Goal: Task Accomplishment & Management: Use online tool/utility

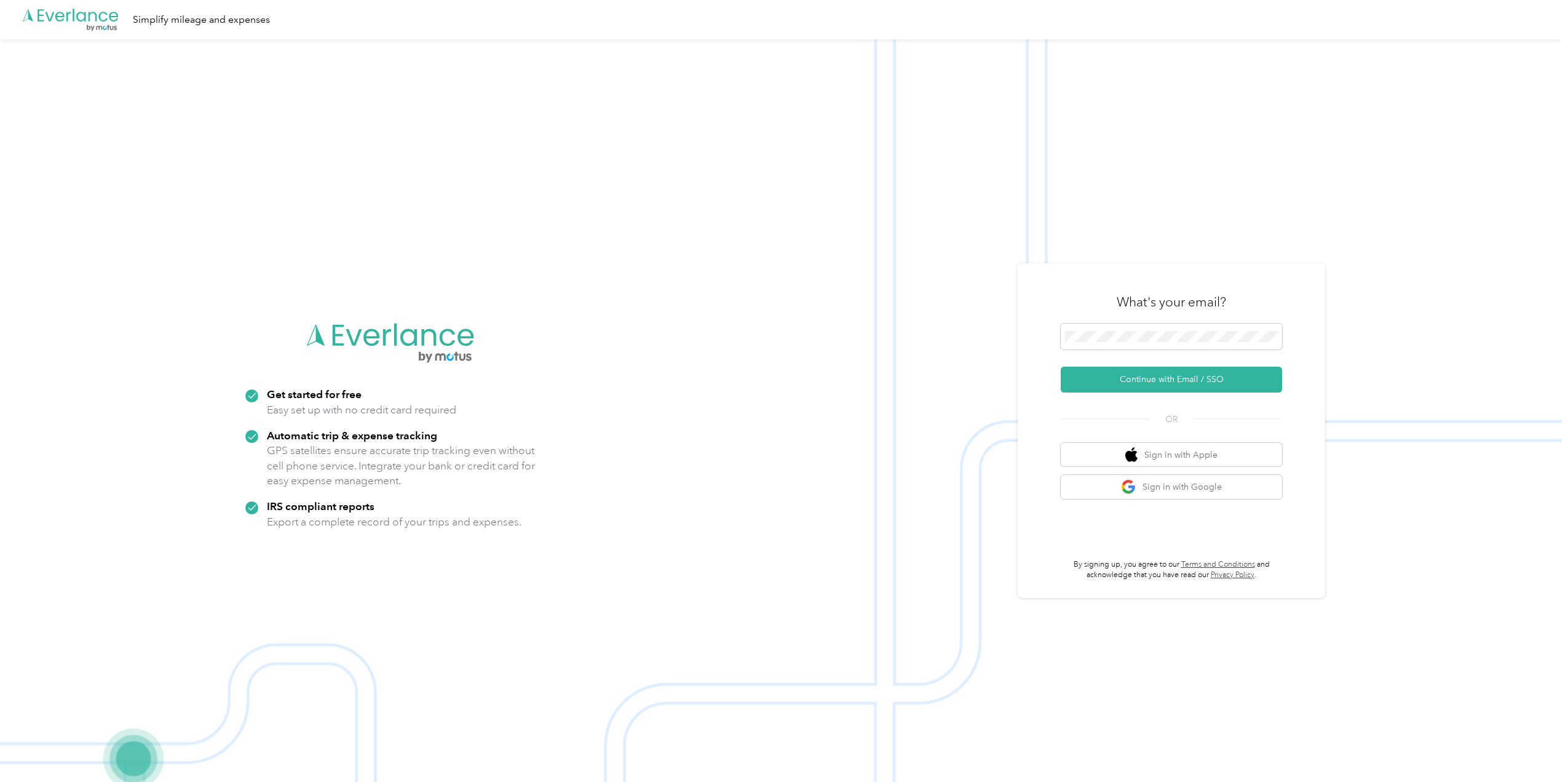
click at [1077, 379] on button "Continue with Email / SSO" at bounding box center [1171, 379] width 221 height 26
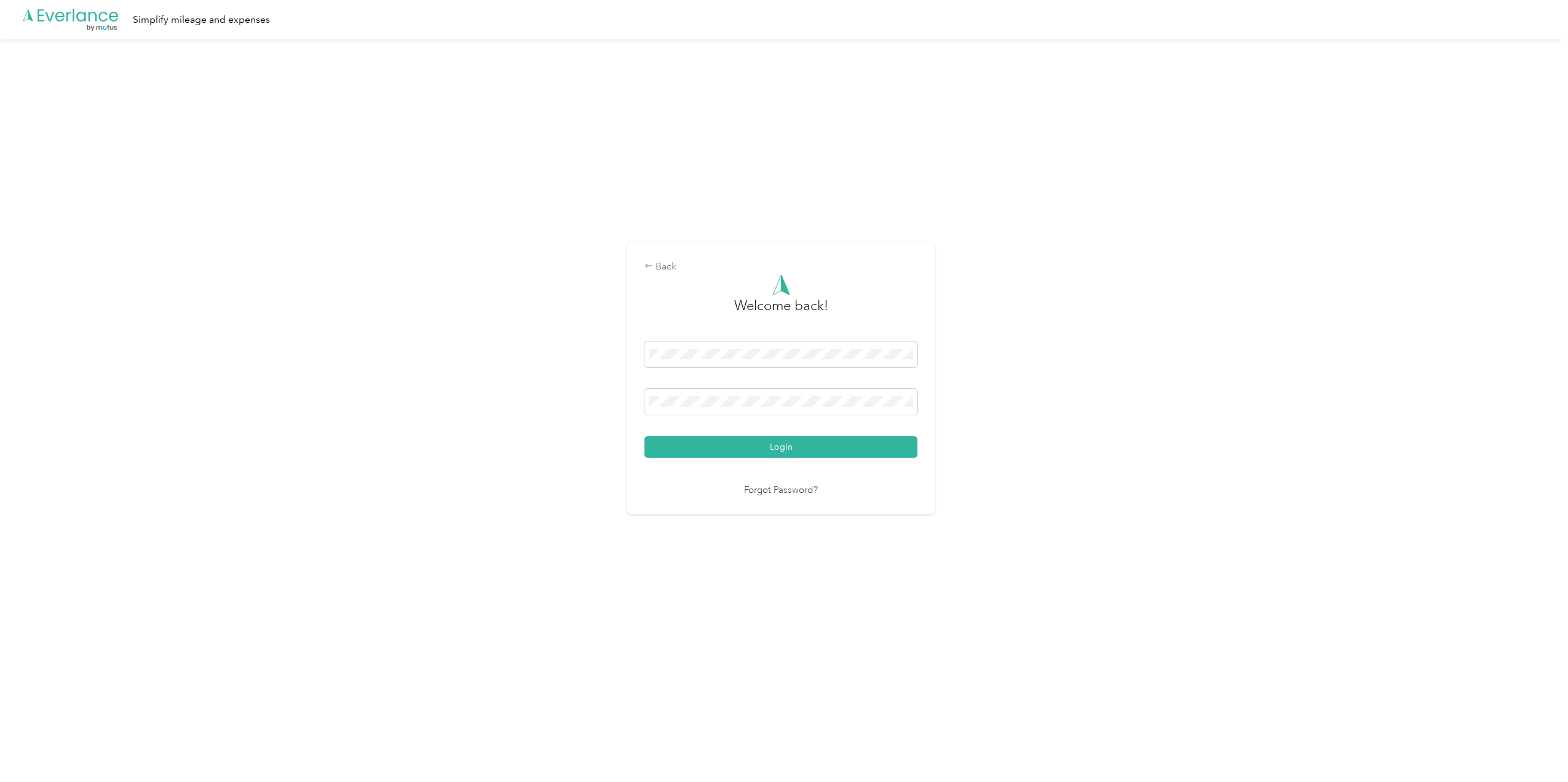
click at [644, 436] on button "Login" at bounding box center [780, 447] width 273 height 21
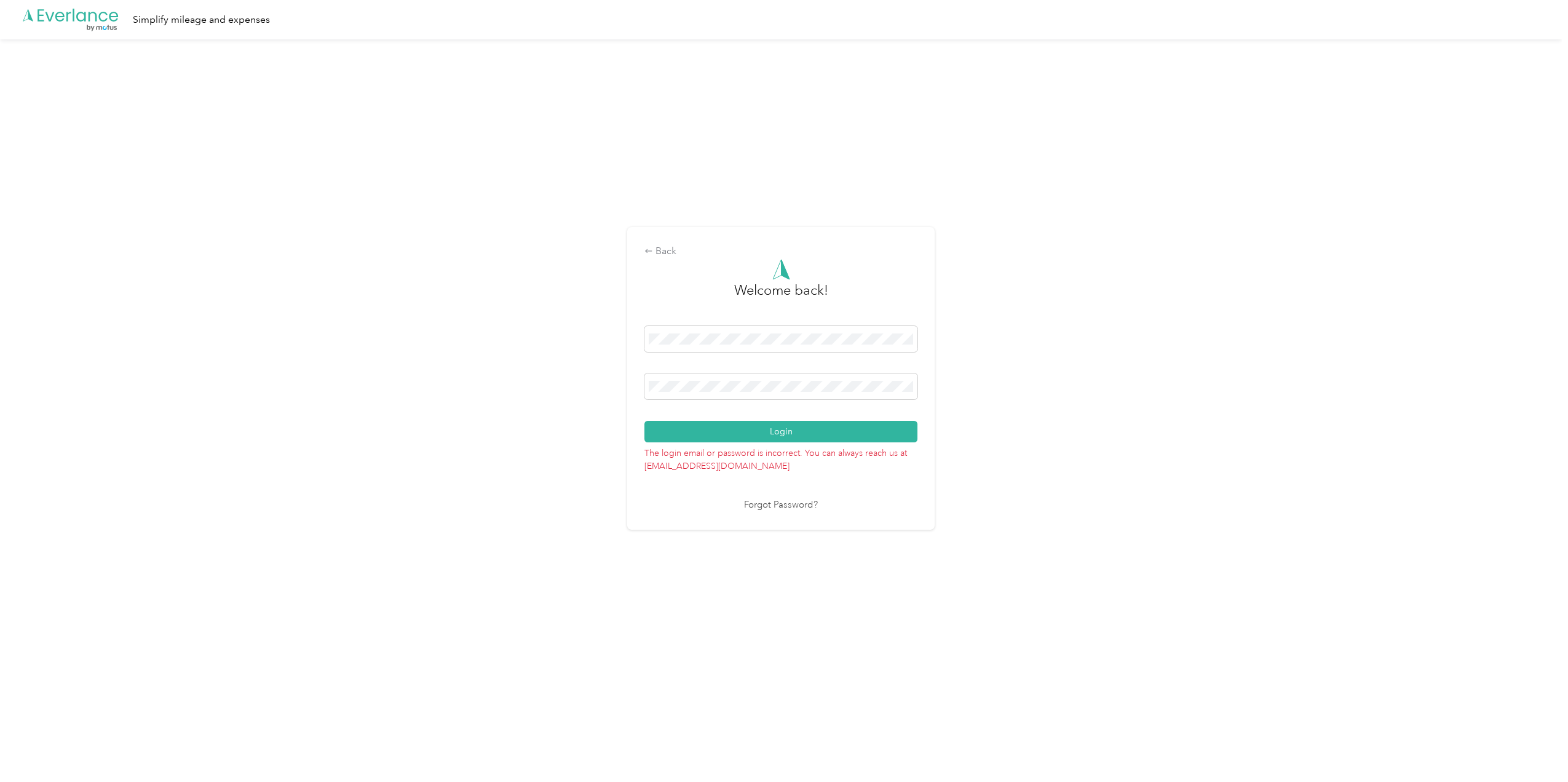
click at [644, 421] on button "Login" at bounding box center [780, 431] width 273 height 21
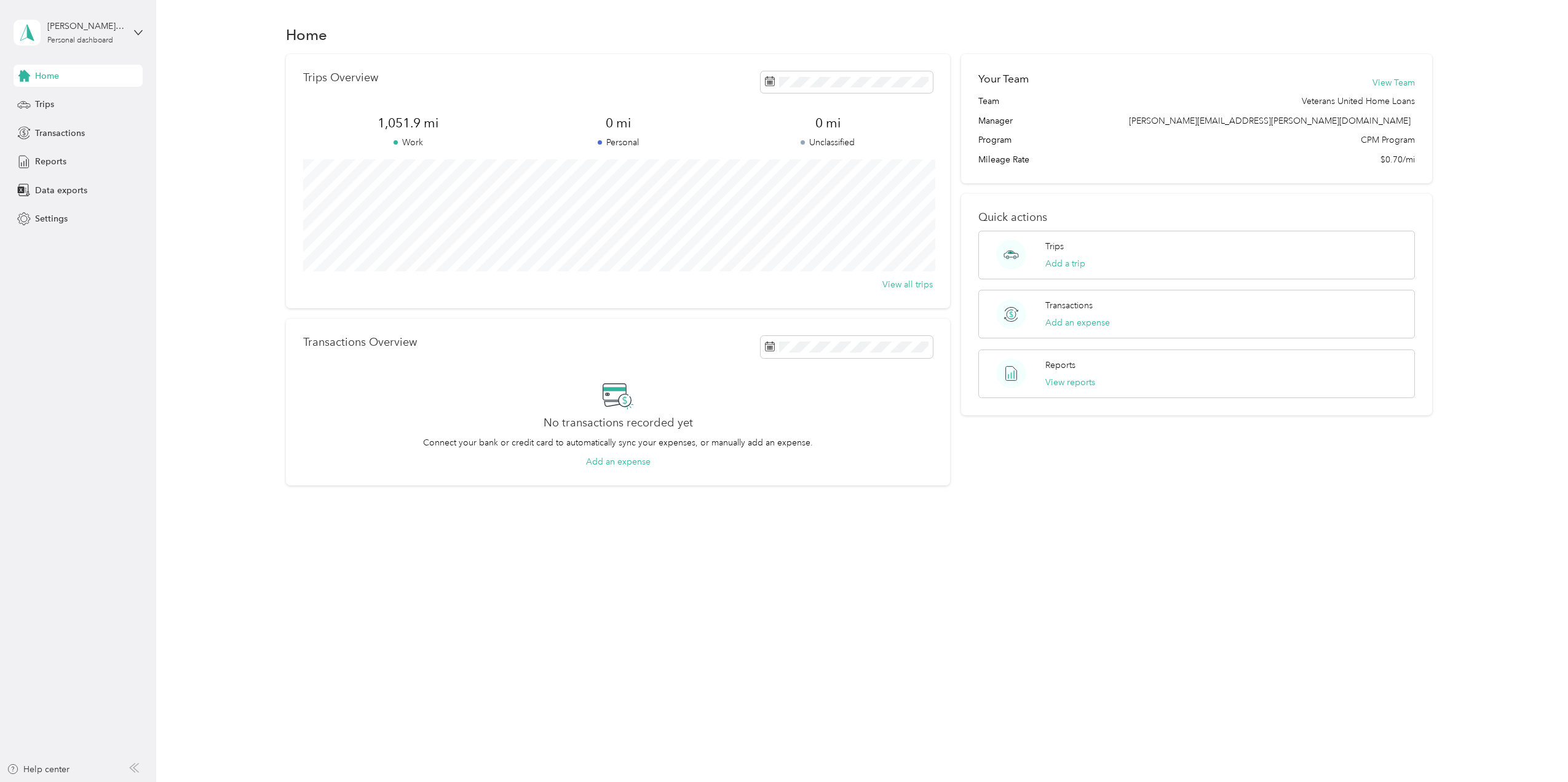
click at [51, 167] on span "Reports" at bounding box center [51, 161] width 32 height 13
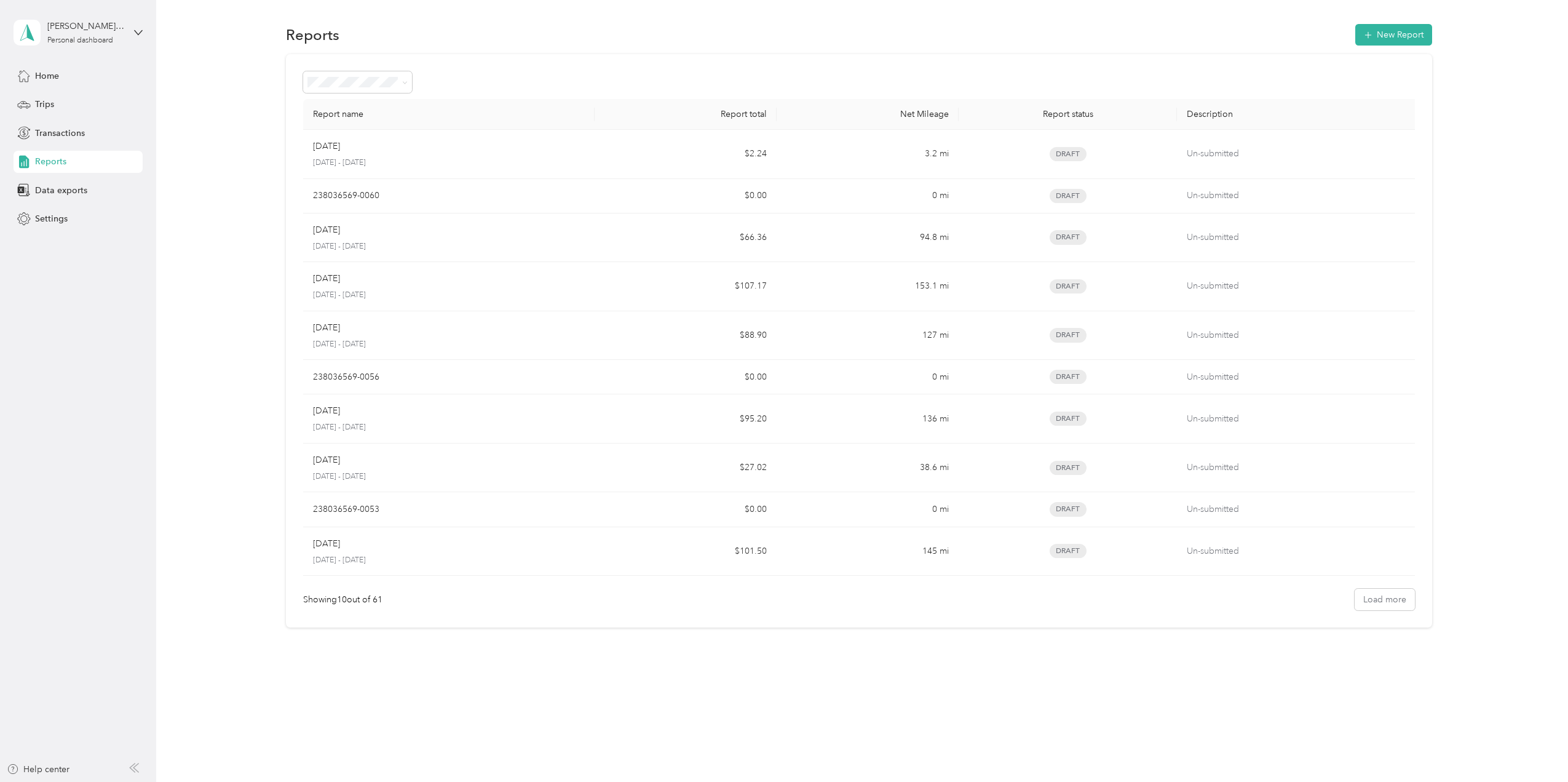
click at [64, 195] on span "Data exports" at bounding box center [61, 190] width 52 height 13
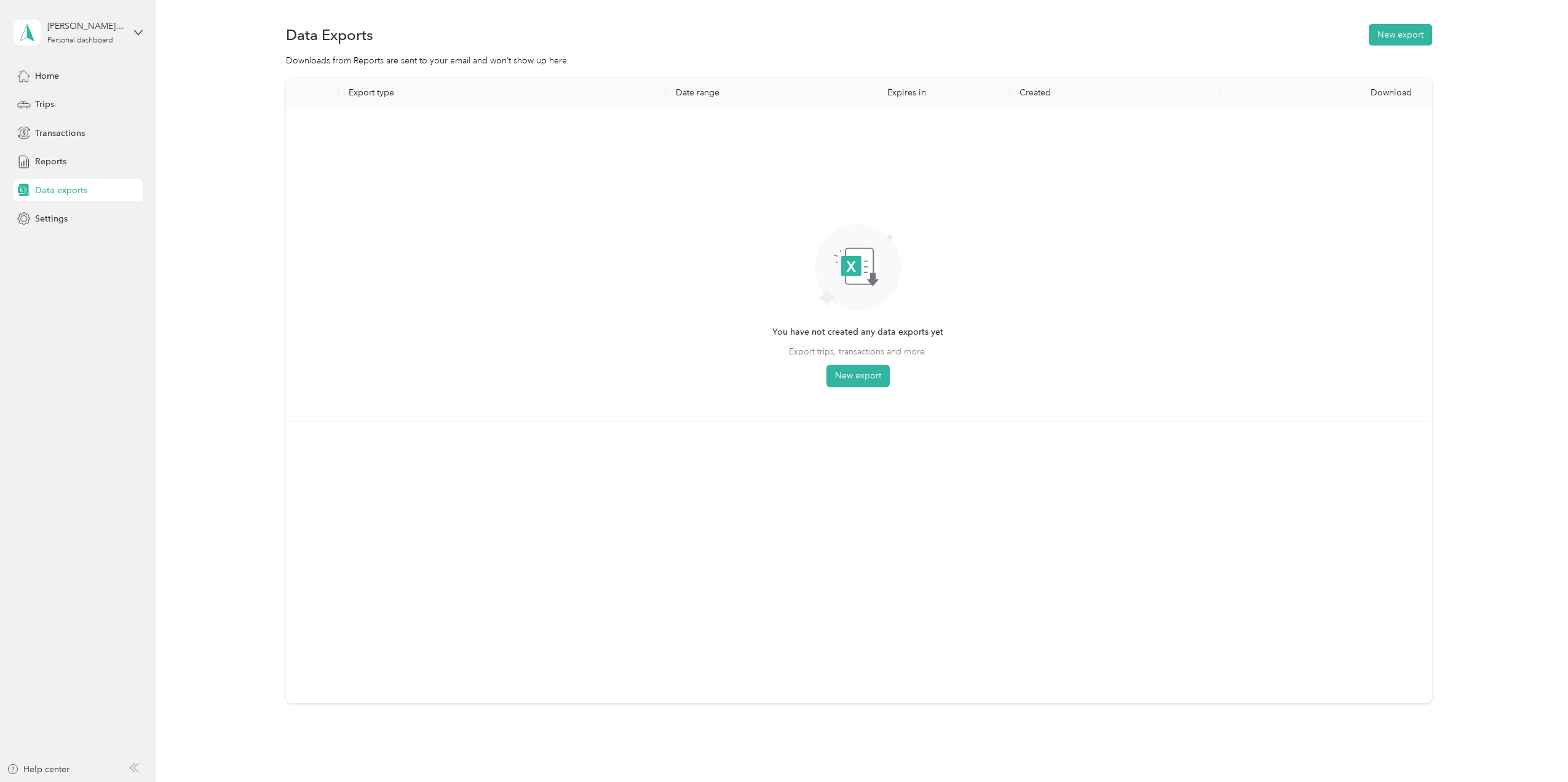
click at [847, 377] on button "New export" at bounding box center [858, 376] width 63 height 22
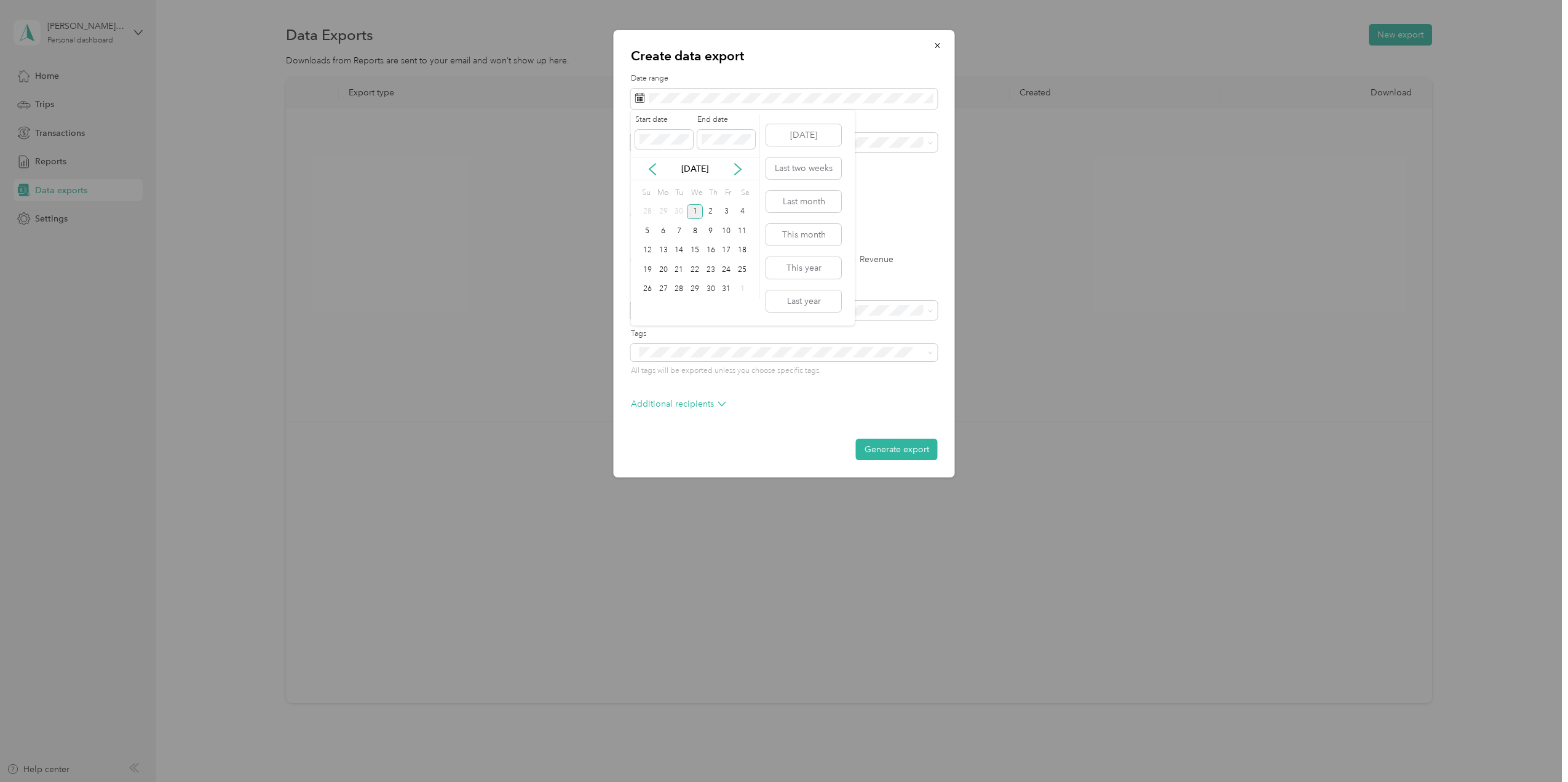
click at [655, 170] on icon at bounding box center [653, 169] width 13 height 13
click at [665, 205] on div "1" at bounding box center [663, 212] width 16 height 16
click at [680, 289] on div "30" at bounding box center [679, 290] width 16 height 16
click at [732, 215] on label "PDF" at bounding box center [734, 214] width 29 height 9
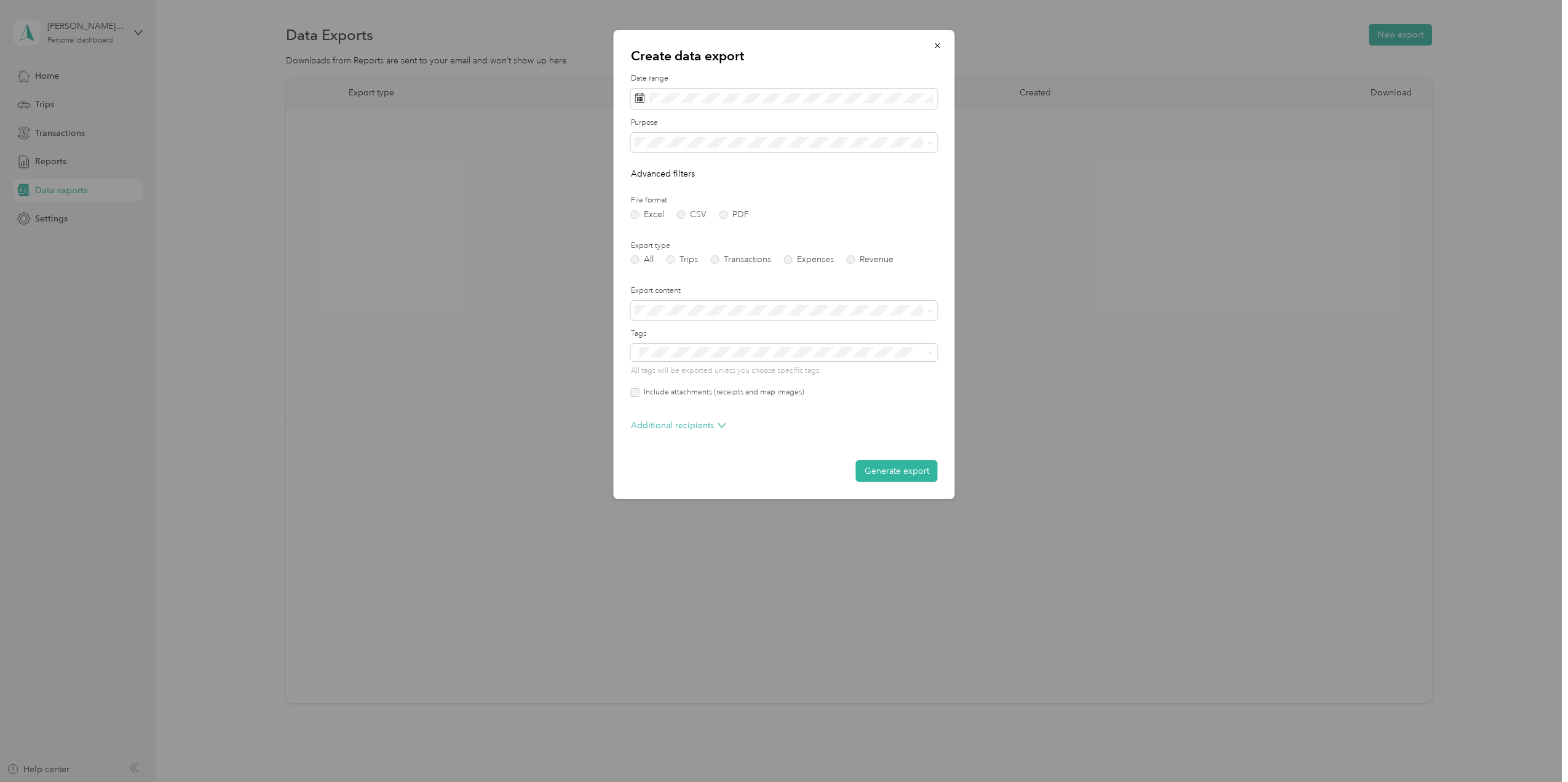
click at [678, 260] on label "Trips" at bounding box center [683, 259] width 32 height 9
click at [898, 469] on button "Generate export" at bounding box center [897, 470] width 82 height 21
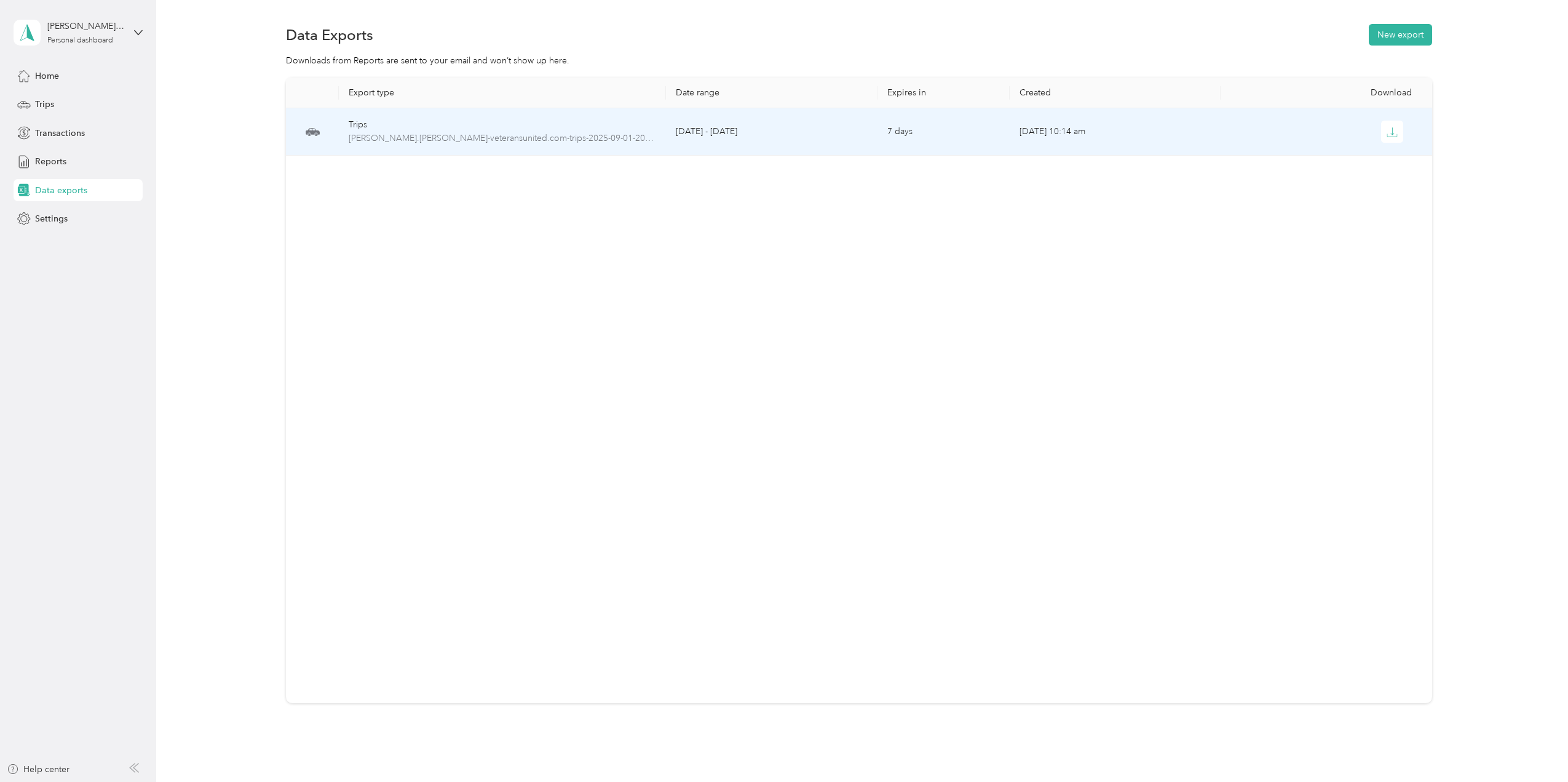
click at [1387, 130] on icon "button" at bounding box center [1392, 132] width 11 height 11
